Goal: Information Seeking & Learning: Check status

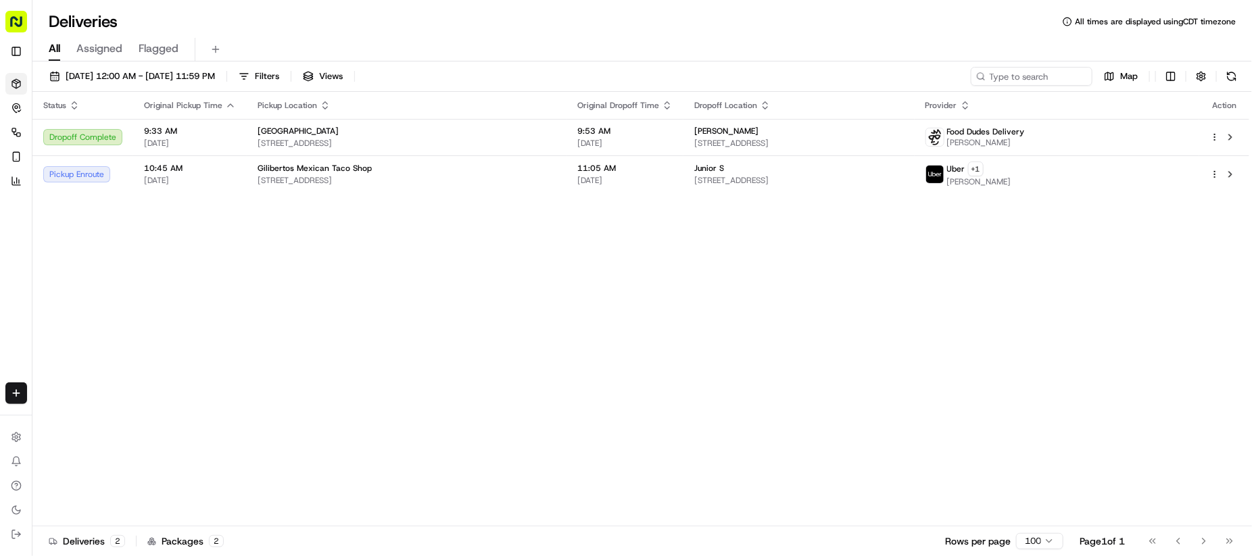
click at [517, 367] on div "Status Original Pickup Time Pickup Location Original Dropoff Time Dropoff Locat…" at bounding box center [640, 309] width 1217 height 435
click at [320, 107] on icon "button" at bounding box center [325, 105] width 11 height 11
click at [320, 101] on icon "button" at bounding box center [325, 105] width 11 height 11
click at [229, 103] on icon "button" at bounding box center [230, 105] width 11 height 11
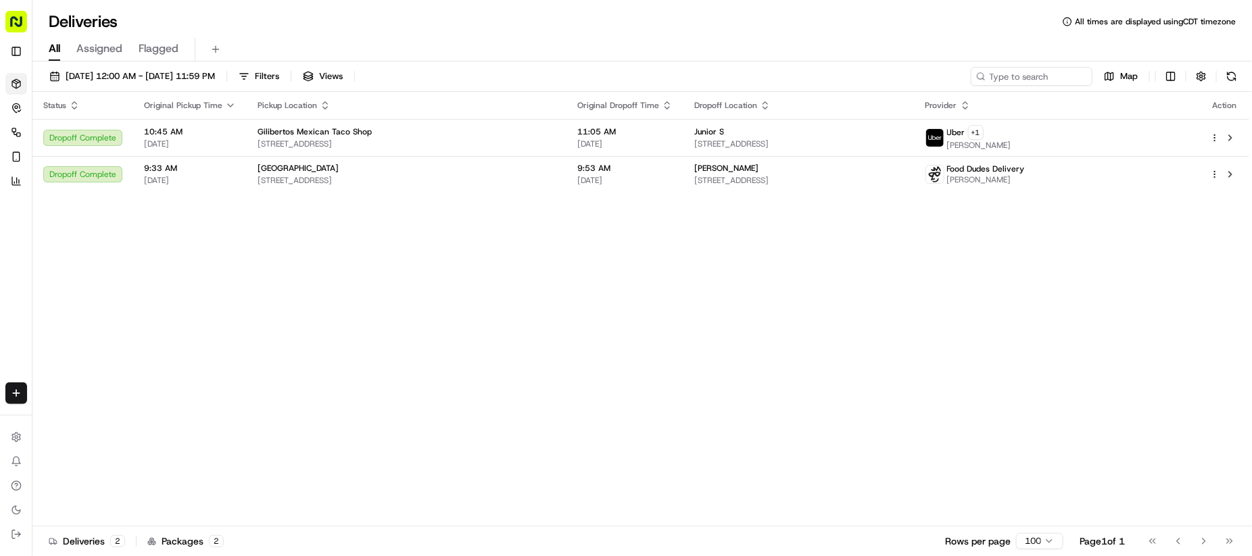
click at [317, 326] on div "Status Original Pickup Time Pickup Location Original Dropoff Time Dropoff Locat…" at bounding box center [640, 309] width 1217 height 435
click at [479, 330] on div "Status Original Pickup Time Pickup Location Original Dropoff Time Dropoff Locat…" at bounding box center [640, 309] width 1217 height 435
click at [467, 266] on div "Status Original Pickup Time Pickup Location Original Dropoff Time Dropoff Locat…" at bounding box center [640, 309] width 1217 height 435
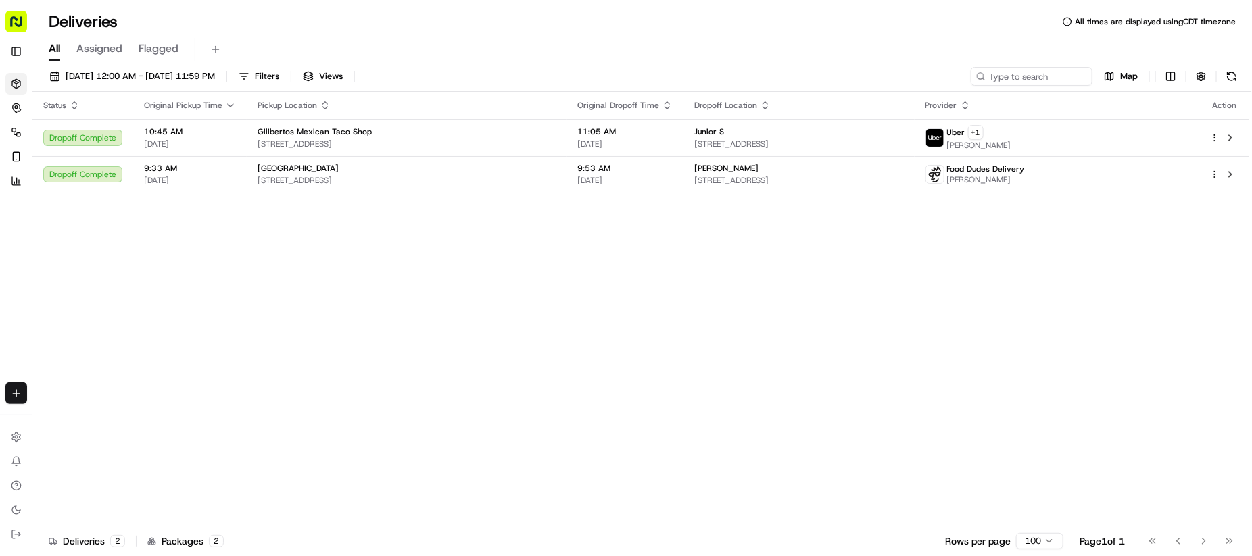
click at [554, 290] on div "Status Original Pickup Time Pickup Location Original Dropoff Time Dropoff Locat…" at bounding box center [640, 309] width 1217 height 435
click at [469, 385] on div "Status Original Pickup Time Pickup Location Original Dropoff Time Dropoff Locat…" at bounding box center [640, 309] width 1217 height 435
click at [754, 49] on div "All Assigned Flagged" at bounding box center [641, 50] width 1219 height 24
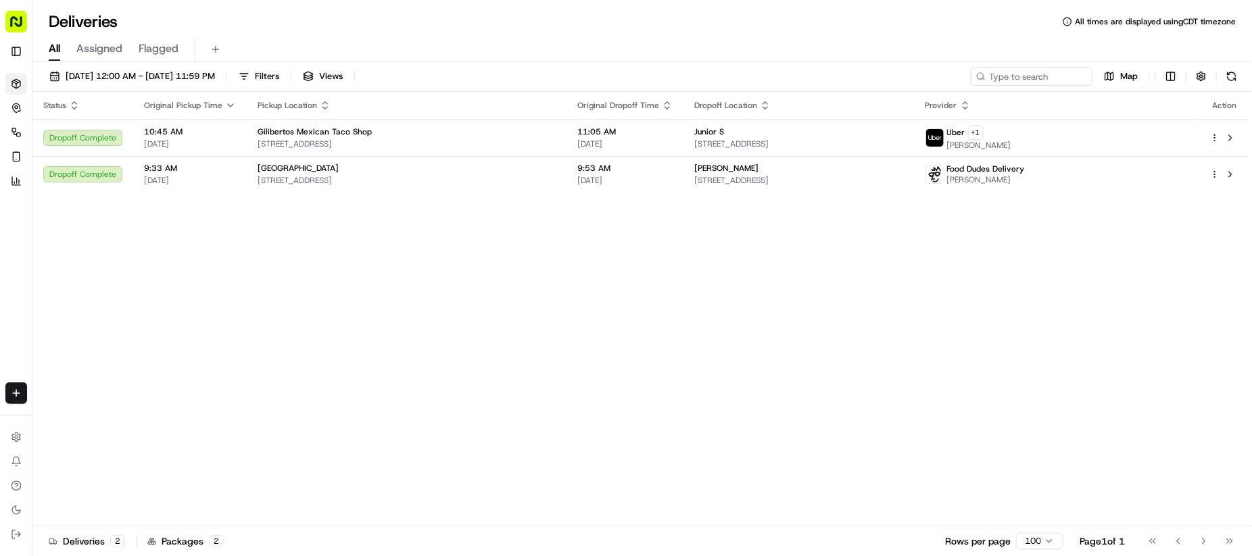
click at [556, 361] on div "Status Original Pickup Time Pickup Location Original Dropoff Time Dropoff Locat…" at bounding box center [640, 309] width 1217 height 435
click at [653, 18] on div "Deliveries All times are displayed using CDT timezone" at bounding box center [641, 22] width 1219 height 22
click at [539, 506] on div "Status Original Pickup Time Pickup Location Original Dropoff Time Dropoff Locat…" at bounding box center [640, 309] width 1217 height 435
click at [540, 501] on div "Status Original Pickup Time Pickup Location Original Dropoff Time Dropoff Locat…" at bounding box center [640, 309] width 1217 height 435
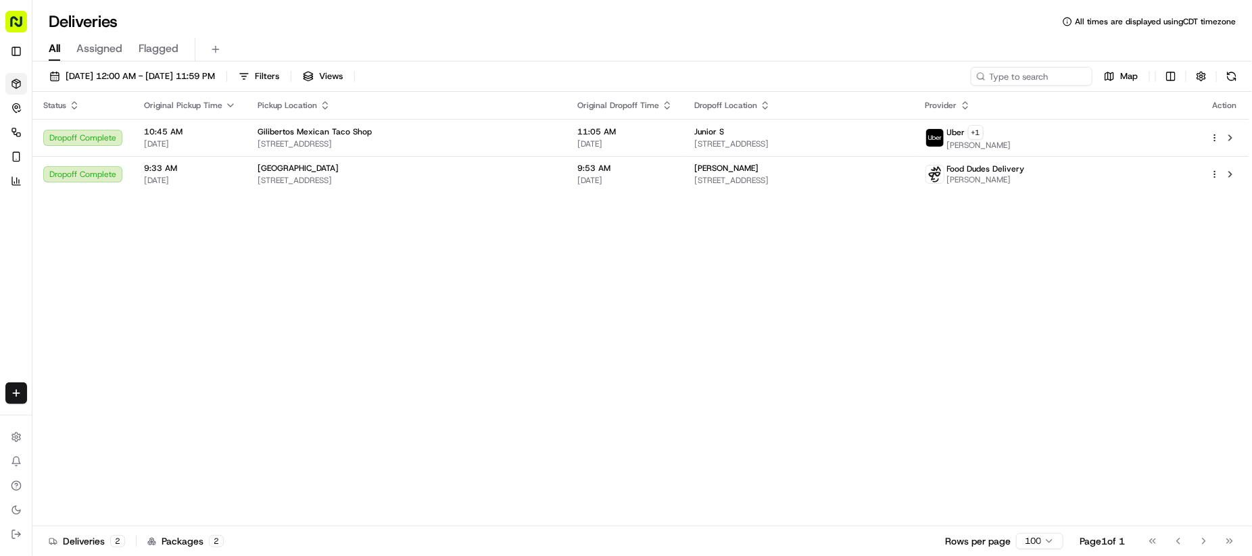
click at [517, 325] on div "Status Original Pickup Time Pickup Location Original Dropoff Time Dropoff Locat…" at bounding box center [640, 309] width 1217 height 435
click at [639, 287] on div "Status Original Pickup Time Pickup Location Original Dropoff Time Dropoff Locat…" at bounding box center [640, 309] width 1217 height 435
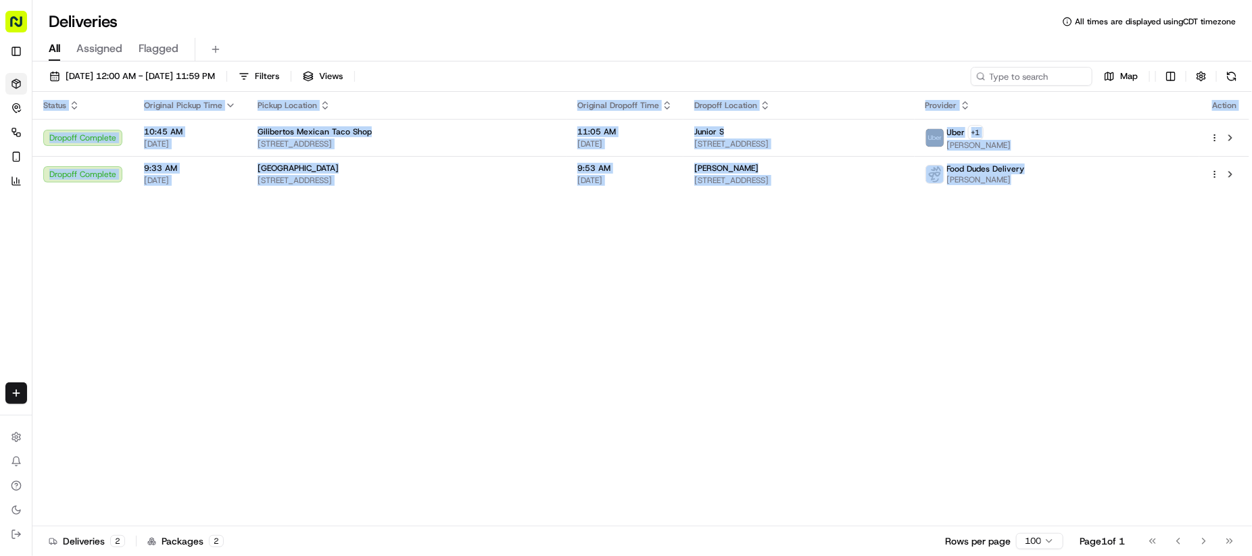
click at [639, 287] on div "Status Original Pickup Time Pickup Location Original Dropoff Time Dropoff Locat…" at bounding box center [640, 309] width 1217 height 435
click at [570, 395] on div "Status Original Pickup Time Pickup Location Original Dropoff Time Dropoff Locat…" at bounding box center [640, 309] width 1217 height 435
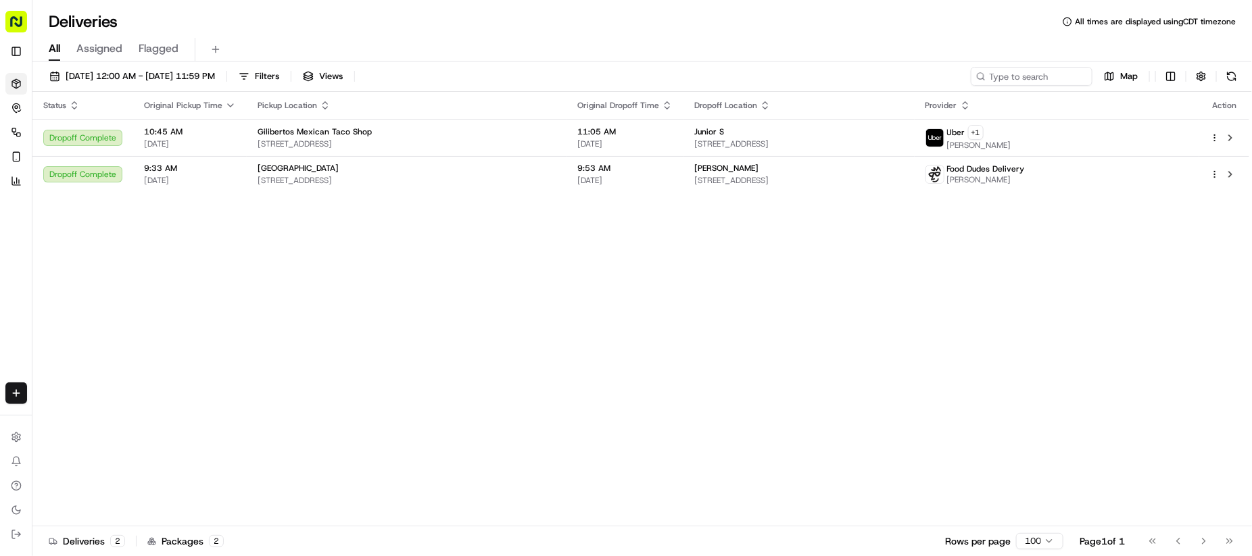
click at [556, 360] on div "Status Original Pickup Time Pickup Location Original Dropoff Time Dropoff Locat…" at bounding box center [640, 309] width 1217 height 435
click at [655, 20] on div "Deliveries All times are displayed using CDT timezone" at bounding box center [641, 22] width 1219 height 22
click at [718, 47] on div "All Assigned Flagged" at bounding box center [641, 50] width 1219 height 24
click at [570, 297] on div "Status Original Pickup Time Pickup Location Original Dropoff Time Dropoff Locat…" at bounding box center [640, 309] width 1217 height 435
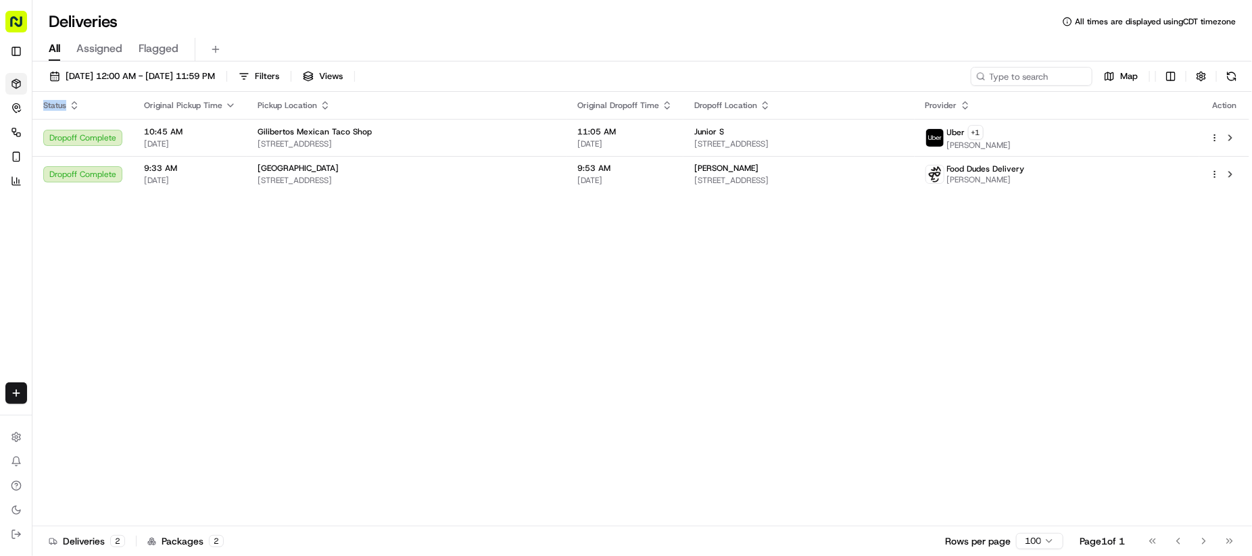
drag, startPoint x: 570, startPoint y: 297, endPoint x: 580, endPoint y: 283, distance: 17.1
click at [574, 294] on div "Status Original Pickup Time Pickup Location Original Dropoff Time Dropoff Locat…" at bounding box center [640, 309] width 1217 height 435
click at [823, 59] on div "All Assigned Flagged" at bounding box center [641, 50] width 1219 height 24
click at [757, 272] on div "Status Original Pickup Time Pickup Location Original Dropoff Time Dropoff Locat…" at bounding box center [640, 309] width 1217 height 435
click at [737, 38] on div "All Assigned Flagged" at bounding box center [641, 50] width 1219 height 24
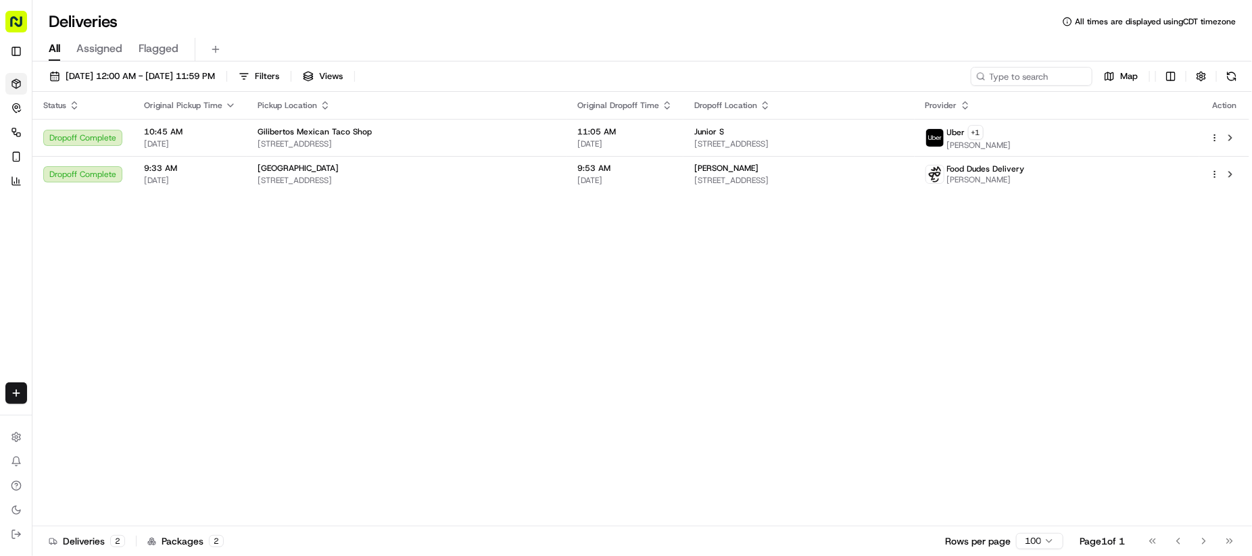
click at [618, 304] on div "Status Original Pickup Time Pickup Location Original Dropoff Time Dropoff Locat…" at bounding box center [640, 309] width 1217 height 435
click at [615, 232] on div "Status Original Pickup Time Pickup Location Original Dropoff Time Dropoff Locat…" at bounding box center [640, 309] width 1217 height 435
drag, startPoint x: 982, startPoint y: 323, endPoint x: 795, endPoint y: 222, distance: 212.3
click at [979, 323] on div "Status Original Pickup Time Pickup Location Original Dropoff Time Dropoff Locat…" at bounding box center [640, 309] width 1217 height 435
click at [438, 327] on div "Status Original Pickup Time Pickup Location Original Dropoff Time Dropoff Locat…" at bounding box center [640, 309] width 1217 height 435
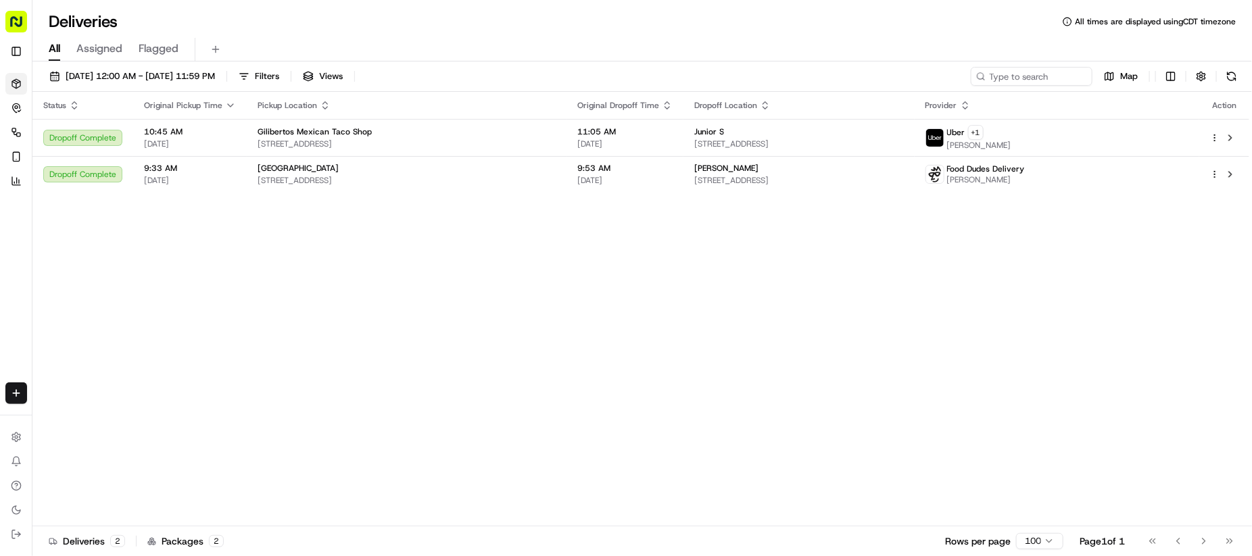
click at [443, 327] on div "Status Original Pickup Time Pickup Location Original Dropoff Time Dropoff Locat…" at bounding box center [640, 309] width 1217 height 435
click at [520, 295] on div "Status Original Pickup Time Pickup Location Original Dropoff Time Dropoff Locat…" at bounding box center [640, 309] width 1217 height 435
drag, startPoint x: 520, startPoint y: 295, endPoint x: 444, endPoint y: 11, distance: 293.8
click at [520, 272] on div "Status Original Pickup Time Pickup Location Original Dropoff Time Dropoff Locat…" at bounding box center [640, 309] width 1217 height 435
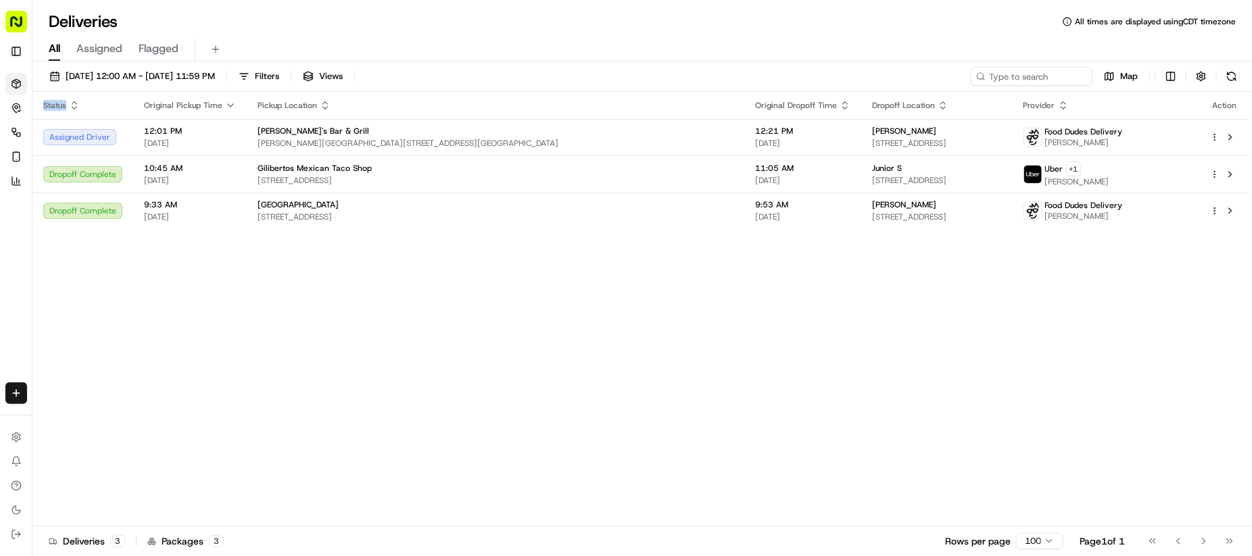
click at [487, 390] on div "Status Original Pickup Time Pickup Location Original Dropoff Time Dropoff Locat…" at bounding box center [640, 309] width 1217 height 435
click at [464, 290] on div "Status Original Pickup Time Pickup Location Original Dropoff Time Dropoff Locat…" at bounding box center [640, 309] width 1217 height 435
click at [374, 391] on div "Status Original Pickup Time Pickup Location Original Dropoff Time Dropoff Locat…" at bounding box center [640, 309] width 1217 height 435
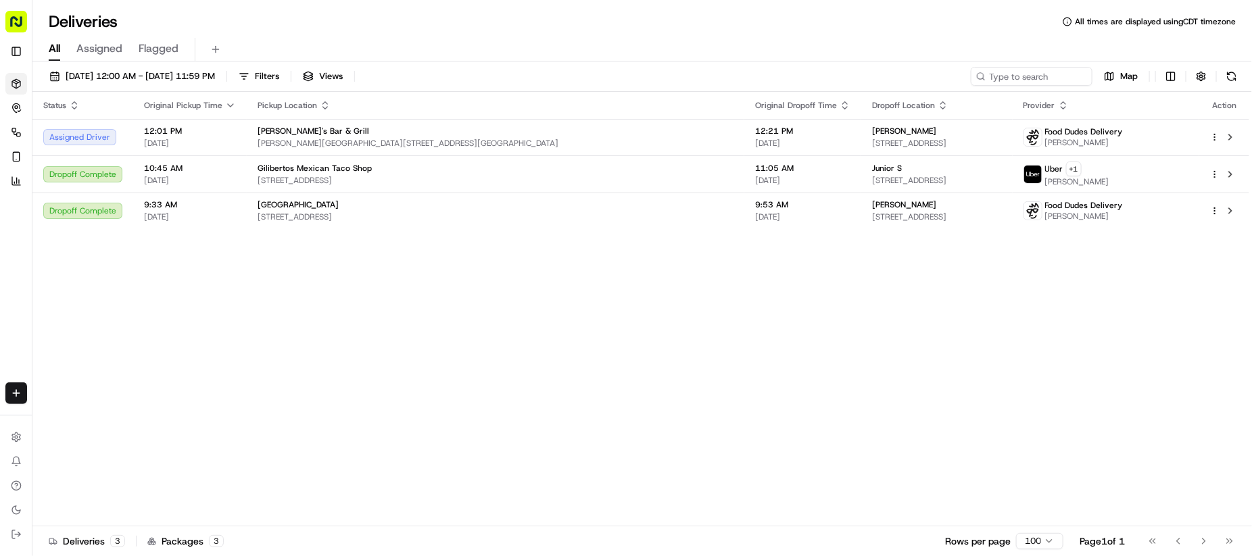
click at [672, 1] on div "Deliveries All times are displayed using CDT timezone All Assigned Flagged [DAT…" at bounding box center [641, 278] width 1219 height 556
click at [495, 309] on div "Status Original Pickup Time Pickup Location Original Dropoff Time Dropoff Locat…" at bounding box center [640, 309] width 1217 height 435
click at [722, 39] on div "All Assigned Flagged" at bounding box center [641, 50] width 1219 height 24
click at [467, 395] on div "Status Original Pickup Time Pickup Location Original Dropoff Time Dropoff Locat…" at bounding box center [640, 309] width 1217 height 435
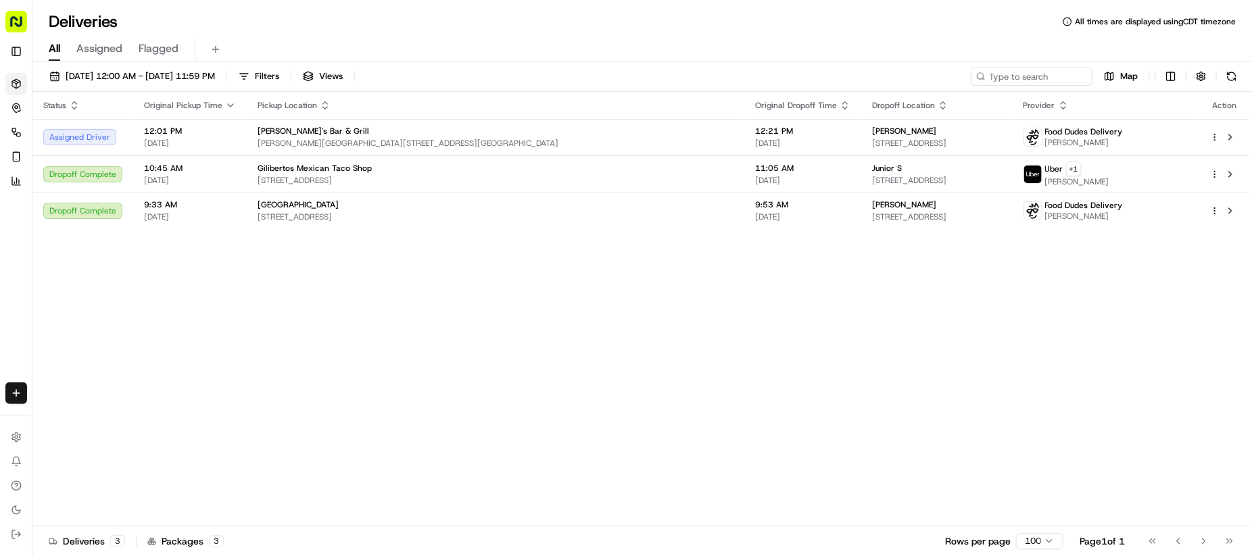
click at [508, 363] on div "Status Original Pickup Time Pickup Location Original Dropoff Time Dropoff Locat…" at bounding box center [640, 309] width 1217 height 435
drag, startPoint x: 552, startPoint y: 367, endPoint x: 564, endPoint y: 351, distance: 20.3
click at [552, 367] on div "Status Original Pickup Time Pickup Location Original Dropoff Time Dropoff Locat…" at bounding box center [640, 309] width 1217 height 435
click at [714, 51] on div "All Assigned Flagged" at bounding box center [641, 50] width 1219 height 24
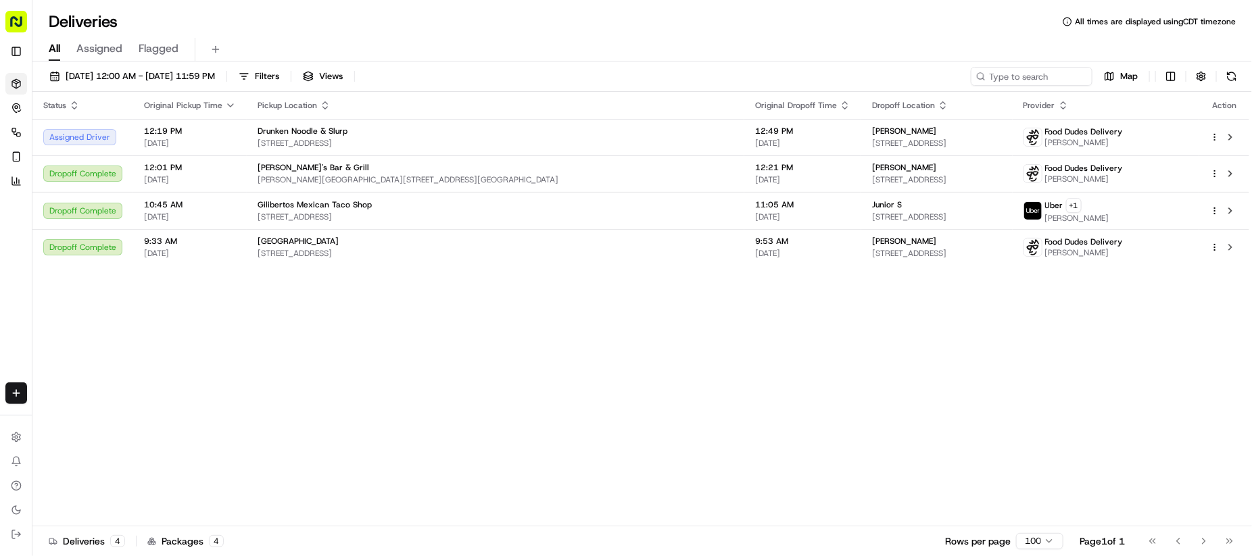
click at [445, 379] on div "Status Original Pickup Time Pickup Location Original Dropoff Time Dropoff Locat…" at bounding box center [640, 309] width 1217 height 435
drag, startPoint x: 445, startPoint y: 379, endPoint x: 508, endPoint y: 362, distance: 65.3
click at [445, 381] on div "Status Original Pickup Time Pickup Location Original Dropoff Time Dropoff Locat…" at bounding box center [640, 309] width 1217 height 435
click at [615, 374] on div "Status Original Pickup Time Pickup Location Original Dropoff Time Dropoff Locat…" at bounding box center [640, 309] width 1217 height 435
click at [704, 420] on div "Status Original Pickup Time Pickup Location Original Dropoff Time Dropoff Locat…" at bounding box center [640, 309] width 1217 height 435
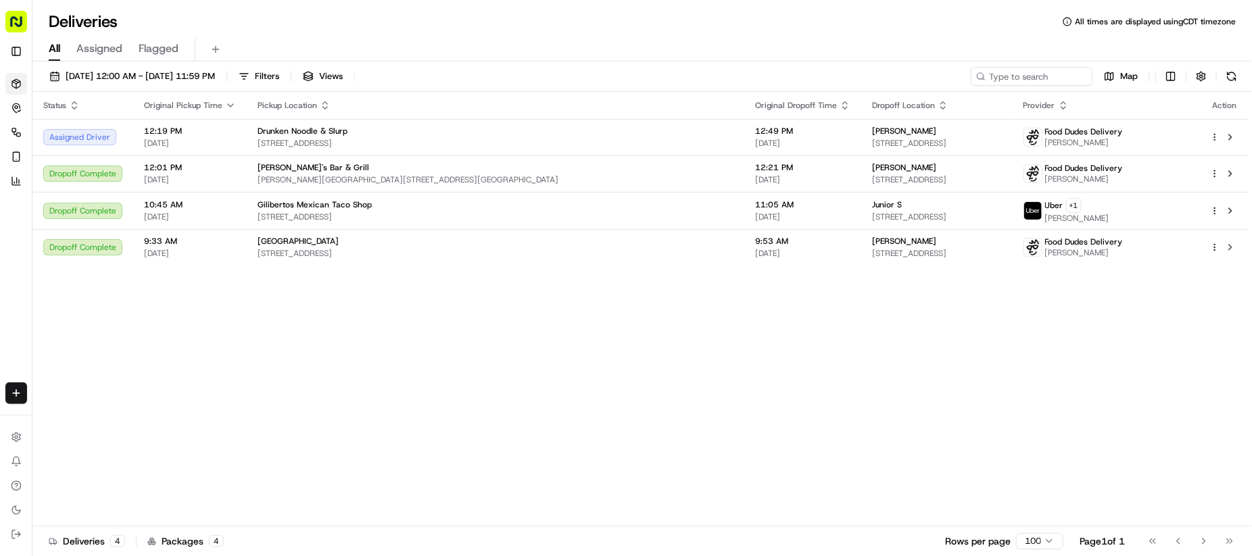
click at [742, 374] on div "Status Original Pickup Time Pickup Location Original Dropoff Time Dropoff Locat…" at bounding box center [640, 309] width 1217 height 435
click at [454, 358] on div "Status Original Pickup Time Pickup Location Original Dropoff Time Dropoff Locat…" at bounding box center [640, 309] width 1217 height 435
click at [744, 97] on th "Original Dropoff Time" at bounding box center [802, 105] width 117 height 27
click at [656, 43] on div "All Assigned Flagged" at bounding box center [641, 50] width 1219 height 24
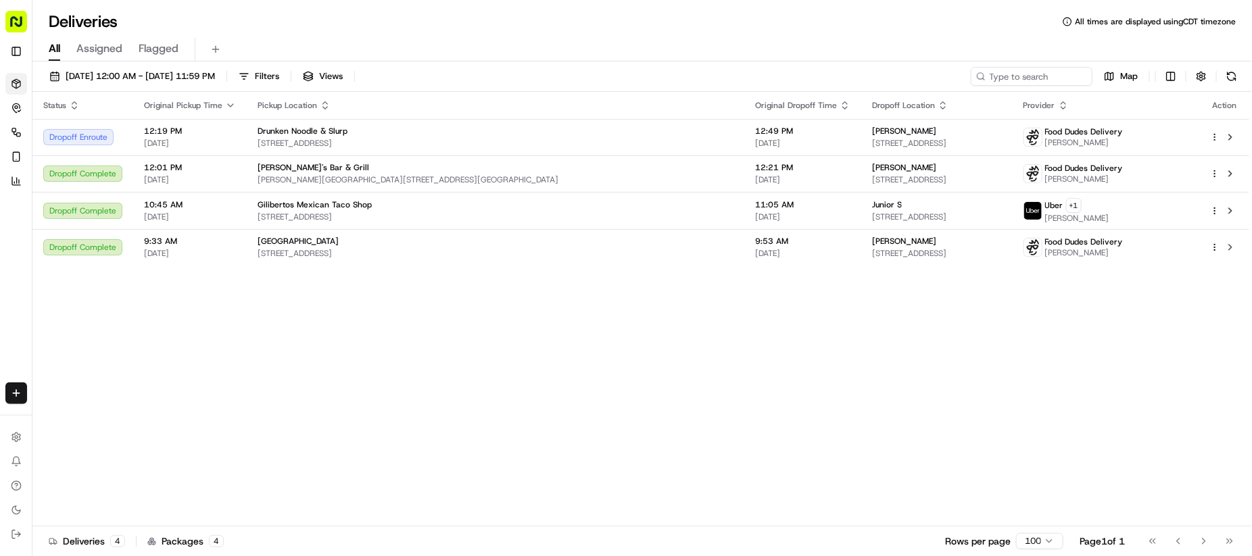
click at [574, 406] on div "Status Original Pickup Time Pickup Location Original Dropoff Time Dropoff Locat…" at bounding box center [640, 309] width 1217 height 435
click at [736, 9] on div "Deliveries All times are displayed using CDT timezone All Assigned Flagged [DAT…" at bounding box center [641, 278] width 1219 height 556
drag, startPoint x: 629, startPoint y: 402, endPoint x: 614, endPoint y: 380, distance: 26.4
click at [627, 401] on div "Status Original Pickup Time Pickup Location Original Dropoff Time Dropoff Locat…" at bounding box center [640, 309] width 1217 height 435
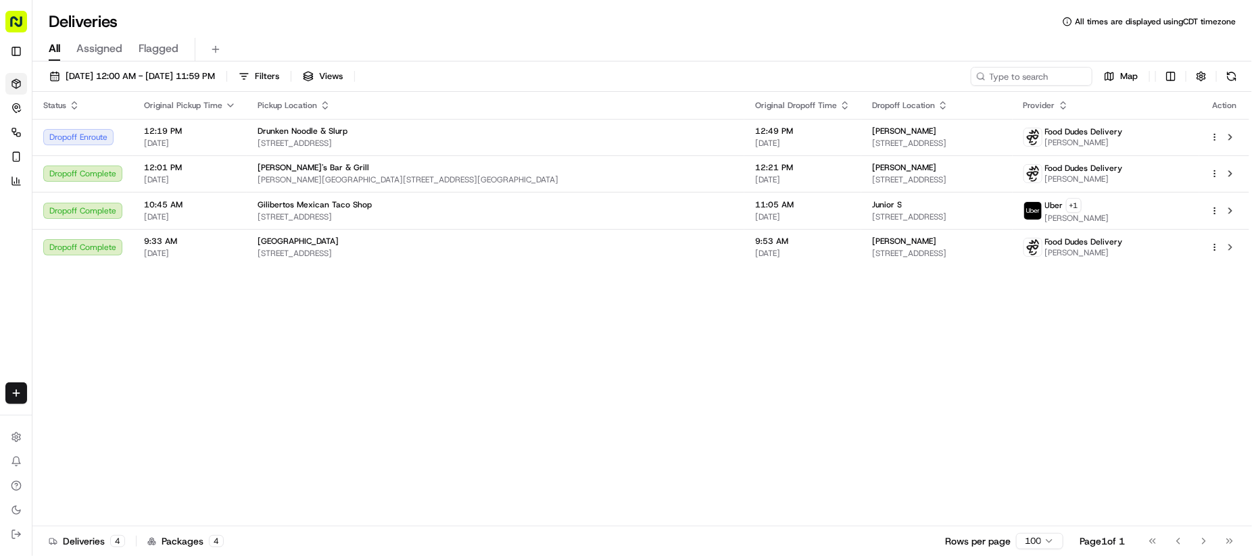
click at [528, 406] on div "Status Original Pickup Time Pickup Location Original Dropoff Time Dropoff Locat…" at bounding box center [640, 309] width 1217 height 435
drag, startPoint x: 528, startPoint y: 406, endPoint x: 564, endPoint y: 387, distance: 41.1
click at [528, 408] on div "Status Original Pickup Time Pickup Location Original Dropoff Time Dropoff Locat…" at bounding box center [640, 309] width 1217 height 435
drag, startPoint x: 639, startPoint y: 365, endPoint x: 1198, endPoint y: 280, distance: 565.3
click at [641, 365] on div "Status Original Pickup Time Pickup Location Original Dropoff Time Dropoff Locat…" at bounding box center [640, 309] width 1217 height 435
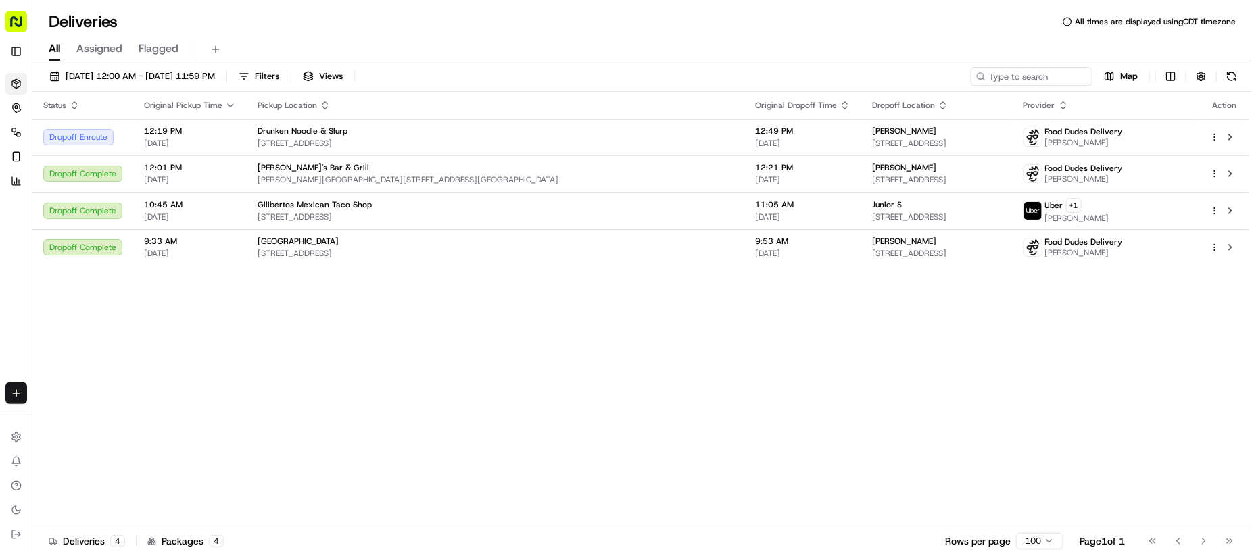
click at [730, 399] on div "Status Original Pickup Time Pickup Location Original Dropoff Time Dropoff Locat…" at bounding box center [640, 309] width 1217 height 435
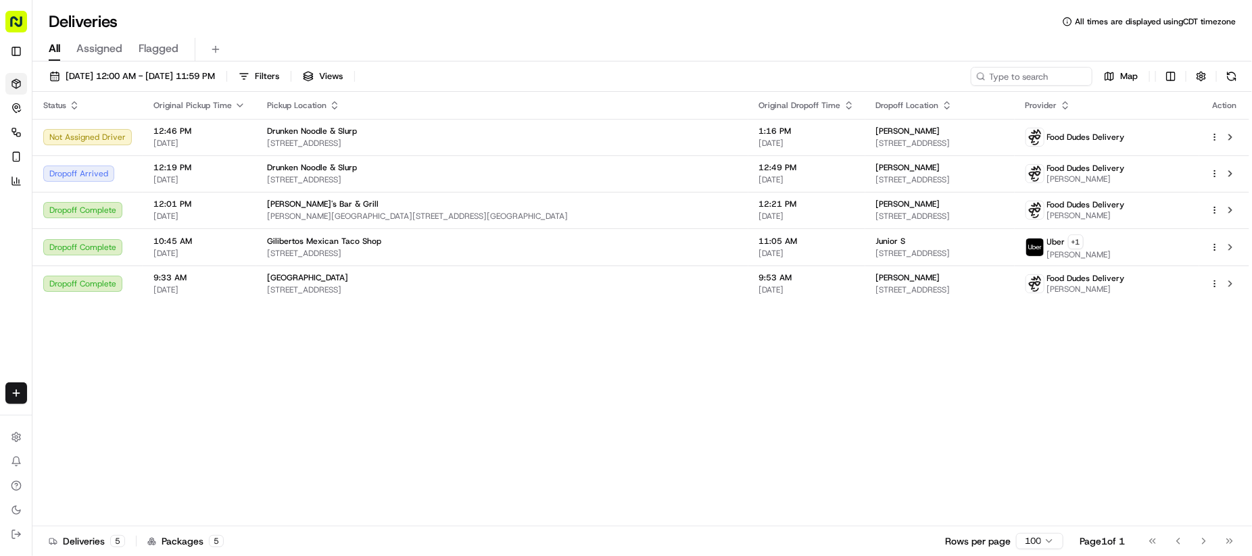
click at [665, 45] on div "All Assigned Flagged" at bounding box center [641, 50] width 1219 height 24
click at [460, 383] on div "Status Original Pickup Time Pickup Location Original Dropoff Time Dropoff Locat…" at bounding box center [640, 309] width 1217 height 435
drag, startPoint x: 460, startPoint y: 383, endPoint x: 489, endPoint y: 49, distance: 335.7
click at [461, 383] on div "Status Original Pickup Time Pickup Location Original Dropoff Time Dropoff Locat…" at bounding box center [640, 309] width 1217 height 435
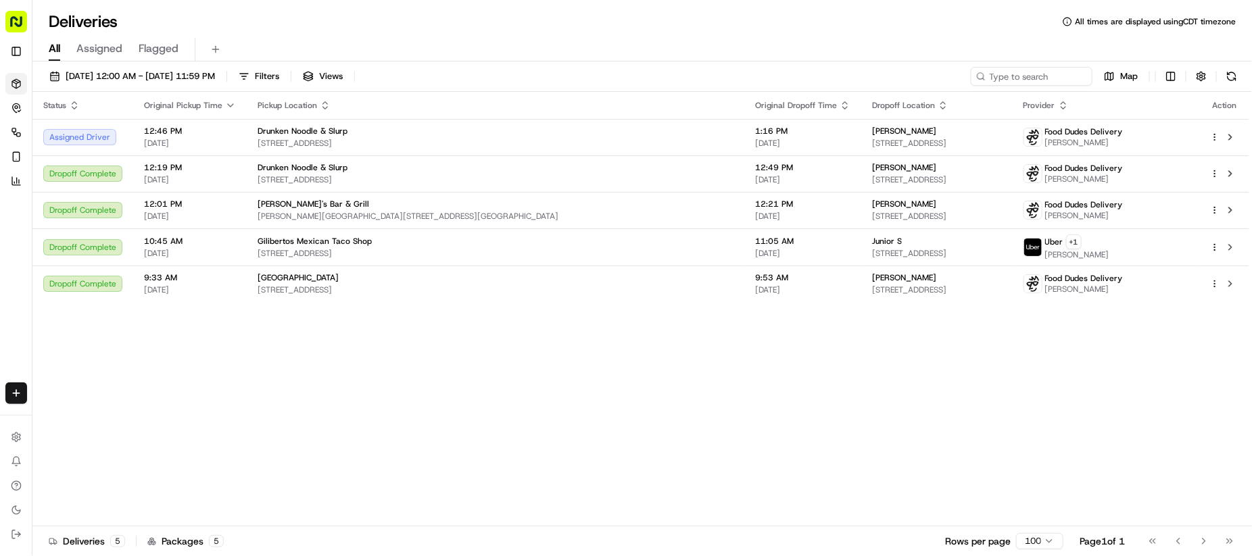
click at [698, 13] on div "Deliveries All times are displayed using CDT timezone" at bounding box center [641, 22] width 1219 height 22
drag, startPoint x: 594, startPoint y: 378, endPoint x: 1202, endPoint y: 226, distance: 627.0
click at [615, 381] on div "Status Original Pickup Time Pickup Location Original Dropoff Time Dropoff Locat…" at bounding box center [640, 309] width 1217 height 435
drag, startPoint x: 870, startPoint y: 459, endPoint x: 906, endPoint y: 444, distance: 39.4
click at [870, 459] on div "Status Original Pickup Time Pickup Location Original Dropoff Time Dropoff Locat…" at bounding box center [640, 309] width 1217 height 435
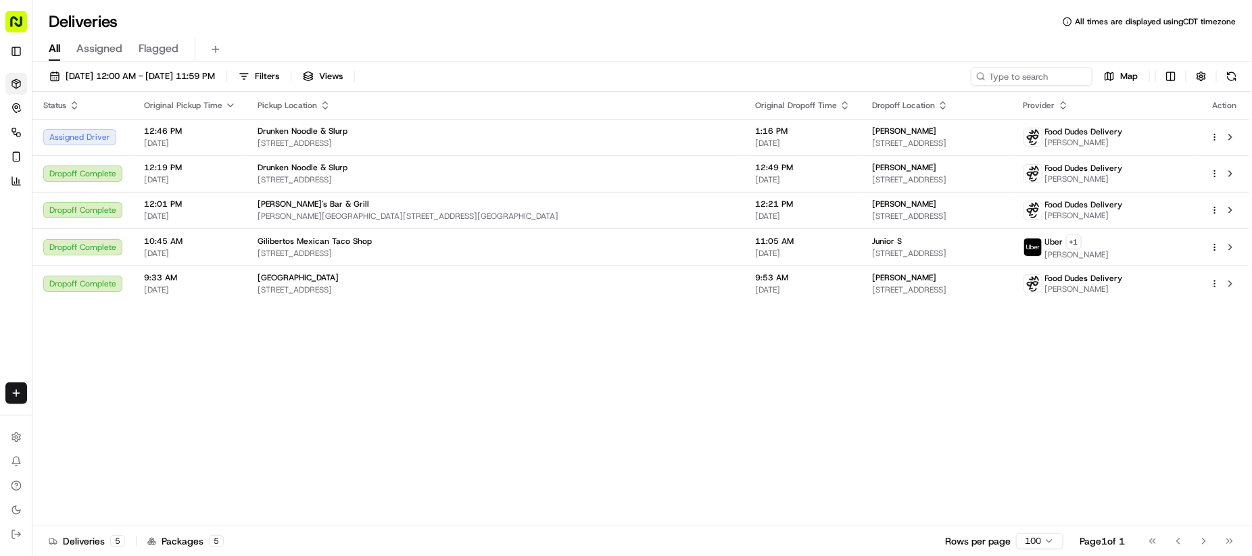
drag, startPoint x: 671, startPoint y: 428, endPoint x: 665, endPoint y: 387, distance: 41.0
click at [671, 428] on div "Status Original Pickup Time Pickup Location Original Dropoff Time Dropoff Locat…" at bounding box center [640, 309] width 1217 height 435
click at [708, 45] on div "All Assigned Flagged" at bounding box center [641, 50] width 1219 height 24
drag, startPoint x: 530, startPoint y: 437, endPoint x: 576, endPoint y: 431, distance: 46.4
click at [531, 438] on div "Status Original Pickup Time Pickup Location Original Dropoff Time Dropoff Locat…" at bounding box center [640, 309] width 1217 height 435
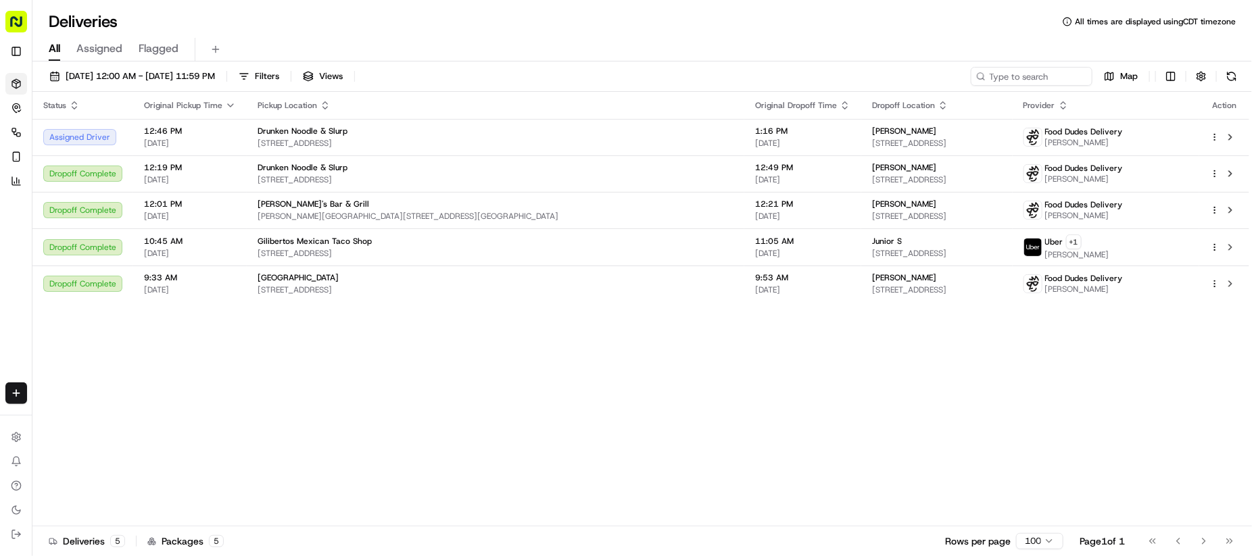
drag, startPoint x: 669, startPoint y: 487, endPoint x: 669, endPoint y: 469, distance: 17.6
click at [669, 481] on div "Status Original Pickup Time Pickup Location Original Dropoff Time Dropoff Locat…" at bounding box center [640, 309] width 1217 height 435
click at [669, 17] on div "Deliveries All times are displayed using CDT timezone" at bounding box center [641, 22] width 1219 height 22
click at [534, 345] on div "Status Original Pickup Time Pickup Location Original Dropoff Time Dropoff Locat…" at bounding box center [640, 309] width 1217 height 435
click at [637, 481] on div "Status Original Pickup Time Pickup Location Original Dropoff Time Dropoff Locat…" at bounding box center [640, 309] width 1217 height 435
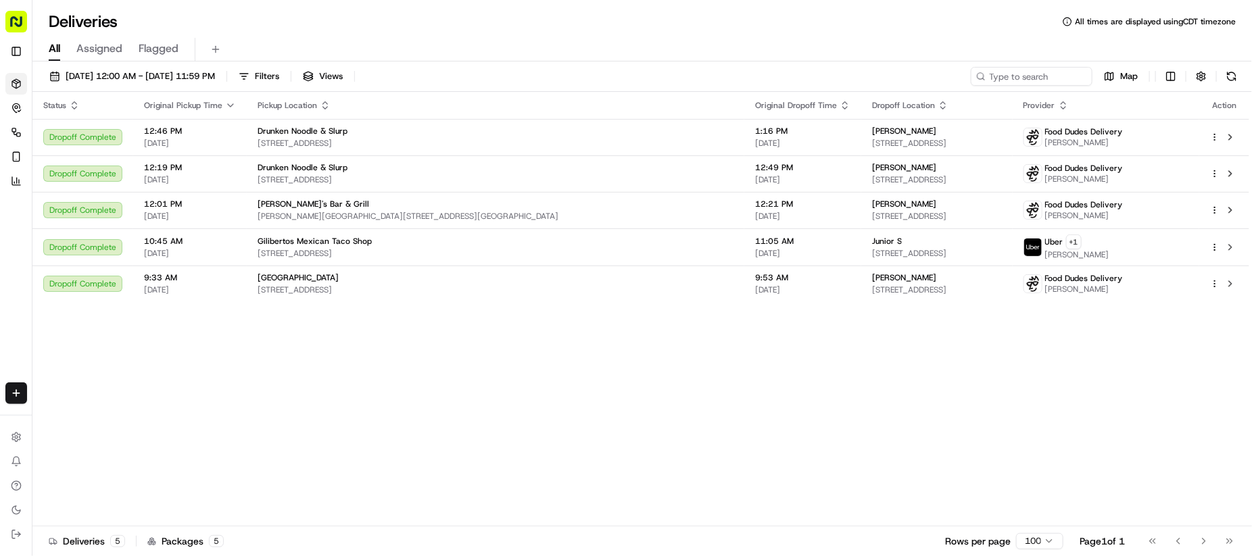
click at [775, 19] on div "Deliveries All times are displayed using CDT timezone" at bounding box center [641, 22] width 1219 height 22
click at [560, 34] on div "All Assigned Flagged" at bounding box center [641, 46] width 1219 height 29
click at [762, 438] on div "Status Original Pickup Time Pickup Location Original Dropoff Time Dropoff Locat…" at bounding box center [640, 309] width 1217 height 435
drag, startPoint x: 759, startPoint y: 432, endPoint x: 755, endPoint y: 402, distance: 30.0
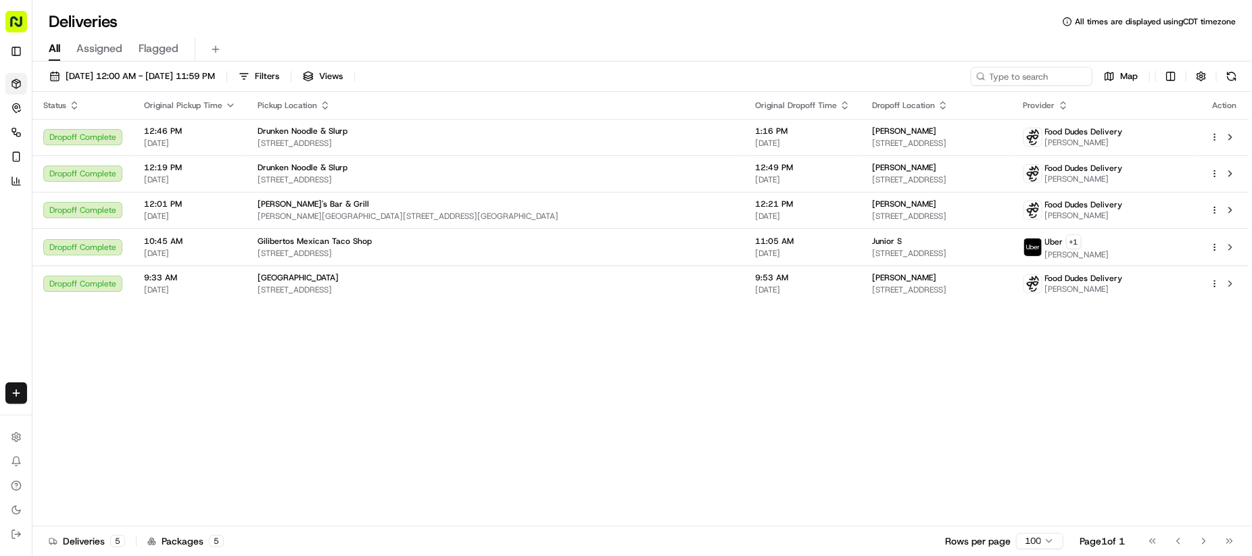
click at [756, 428] on div "Status Original Pickup Time Pickup Location Original Dropoff Time Dropoff Locat…" at bounding box center [640, 309] width 1217 height 435
click at [667, 32] on div "All Assigned Flagged" at bounding box center [641, 46] width 1219 height 29
click at [695, 34] on div "All Assigned Flagged" at bounding box center [641, 46] width 1219 height 29
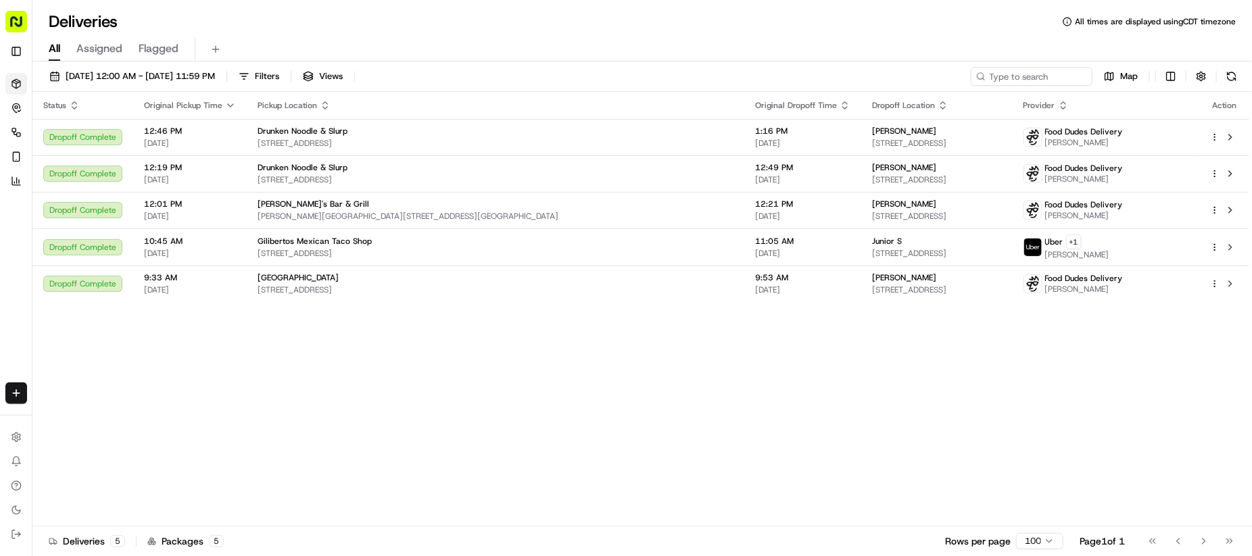
click at [625, 23] on div "Deliveries All times are displayed using CDT timezone" at bounding box center [641, 22] width 1219 height 22
drag, startPoint x: 550, startPoint y: 422, endPoint x: 596, endPoint y: 433, distance: 47.1
click at [550, 428] on div "Status Original Pickup Time Pickup Location Original Dropoff Time Dropoff Locat…" at bounding box center [640, 309] width 1217 height 435
click at [475, 45] on div "All Assigned Flagged" at bounding box center [641, 50] width 1219 height 24
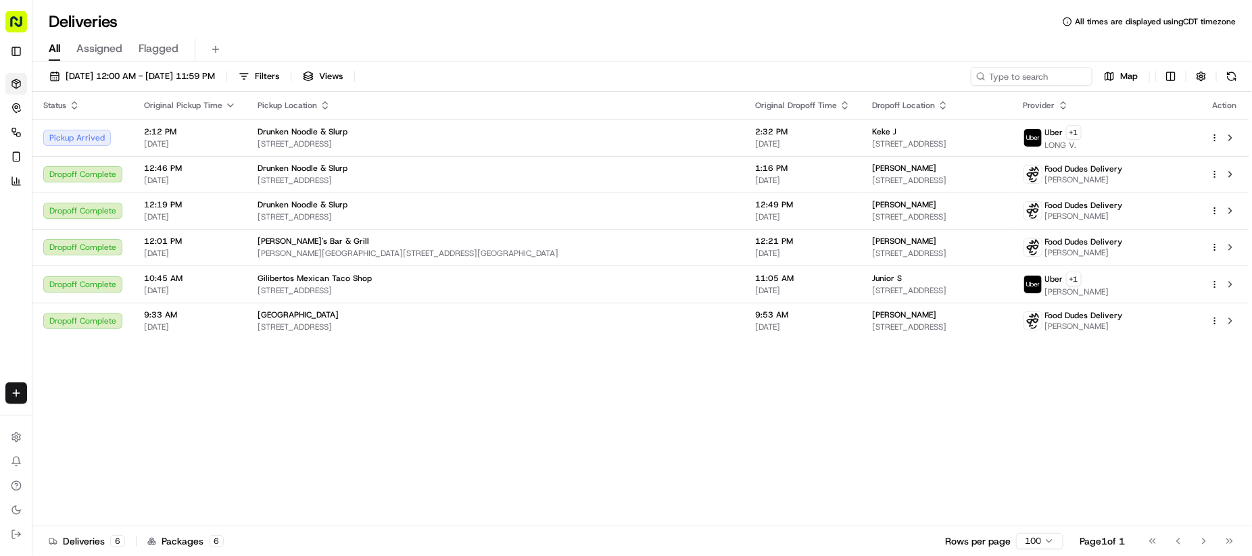
click at [720, 77] on div "[DATE] 12:00 AM - [DATE] 11:59 PM Filters Views Map" at bounding box center [641, 79] width 1219 height 25
click at [743, 20] on div "Deliveries All times are displayed using CDT timezone" at bounding box center [641, 22] width 1219 height 22
click at [708, 21] on div "Deliveries All times are displayed using CDT timezone" at bounding box center [641, 22] width 1219 height 22
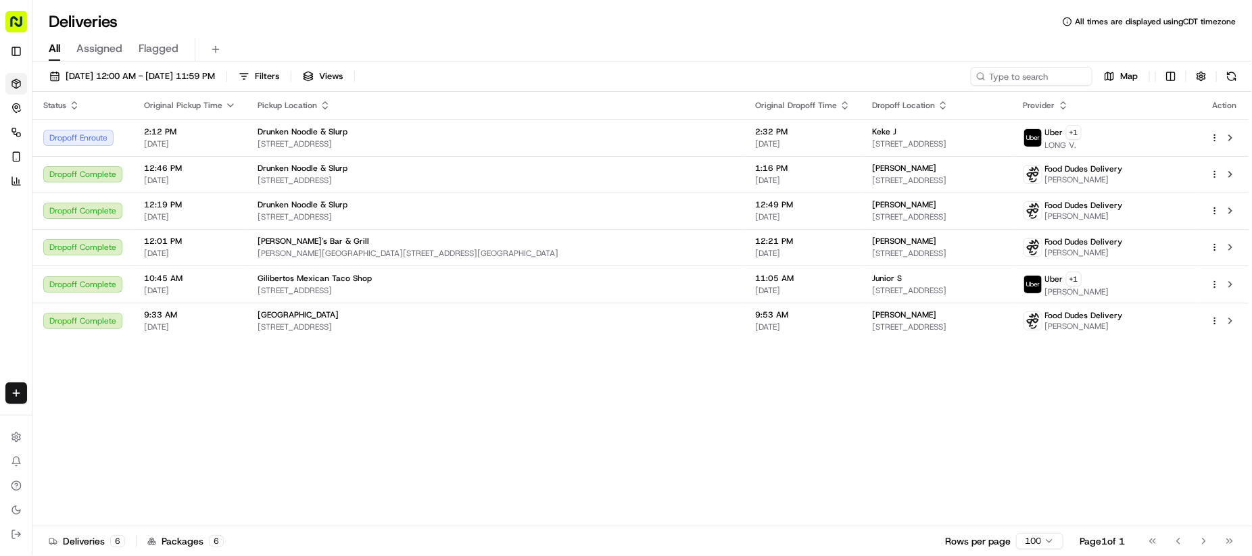
click at [619, 45] on div "All Assigned Flagged" at bounding box center [641, 50] width 1219 height 24
click at [493, 481] on div "Status Original Pickup Time Pickup Location Original Dropoff Time Dropoff Locat…" at bounding box center [640, 309] width 1217 height 435
drag, startPoint x: 497, startPoint y: 476, endPoint x: 505, endPoint y: 472, distance: 8.5
click at [505, 472] on div "Status Original Pickup Time Pickup Location Original Dropoff Time Dropoff Locat…" at bounding box center [640, 309] width 1217 height 435
click at [712, 51] on div "All Assigned Flagged" at bounding box center [641, 50] width 1219 height 24
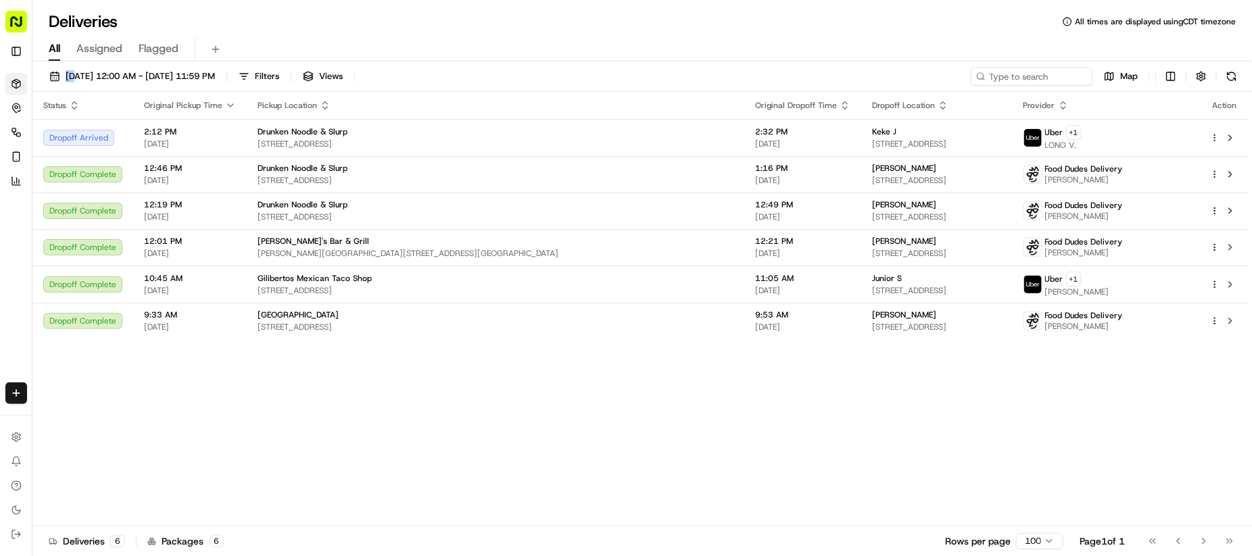
click at [712, 51] on div "All Assigned Flagged" at bounding box center [641, 50] width 1219 height 24
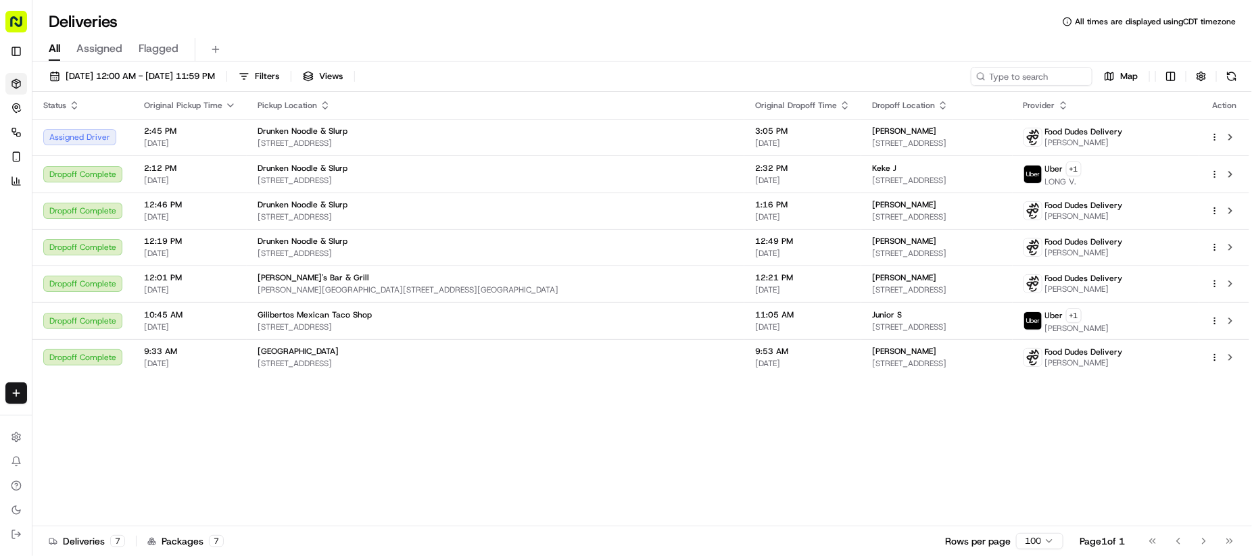
click at [739, 30] on div "Deliveries All times are displayed using CDT timezone" at bounding box center [641, 22] width 1219 height 22
click at [572, 51] on div "All Assigned Flagged" at bounding box center [641, 50] width 1219 height 24
